Goal: Task Accomplishment & Management: Manage account settings

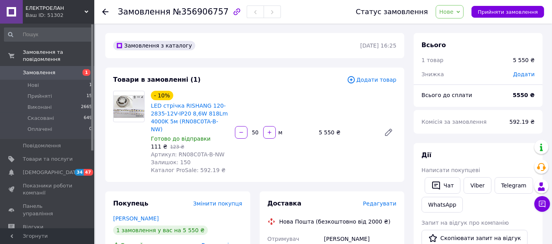
click at [243, 92] on div "- 10% LED стрічка RISHANG 120-2835-12V-IP20 8,6W 818Lm 4000K 5м (RN08C0TA-B-NW)…" at bounding box center [274, 132] width 252 height 87
click at [389, 129] on icon at bounding box center [389, 132] width 6 height 6
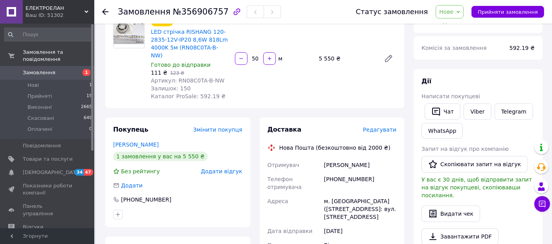
scroll to position [87, 0]
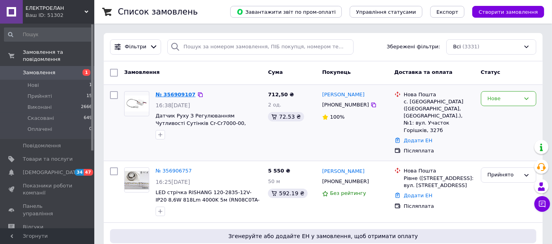
click at [187, 95] on link "№ 356909107" at bounding box center [176, 95] width 40 height 6
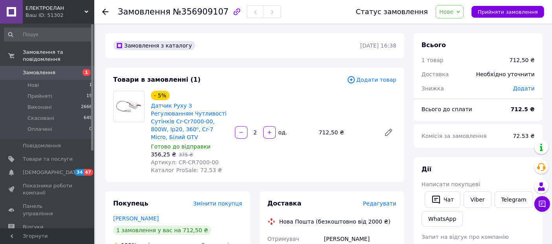
click at [454, 10] on span "Нове" at bounding box center [447, 12] width 14 height 6
click at [454, 28] on li "Прийнято" at bounding box center [454, 28] width 36 height 12
drag, startPoint x: 175, startPoint y: 154, endPoint x: 227, endPoint y: 154, distance: 51.9
click at [227, 158] on div "Артикул: CR-CR7000-00" at bounding box center [190, 162] width 78 height 8
copy span "CR-CR7000-00"
